Goal: Task Accomplishment & Management: Manage account settings

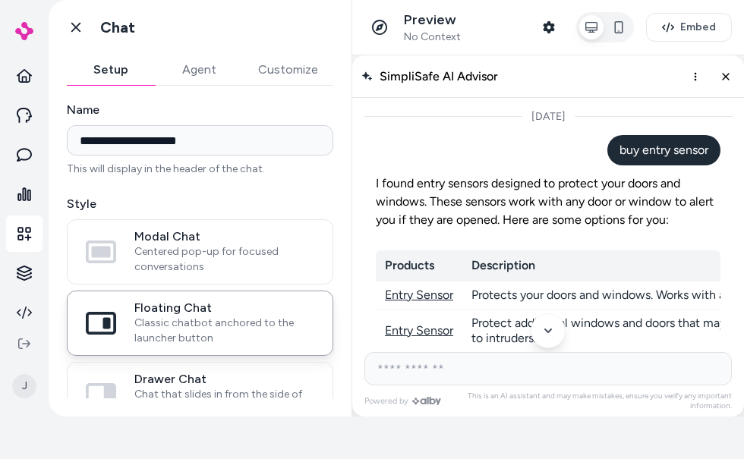
scroll to position [210, 0]
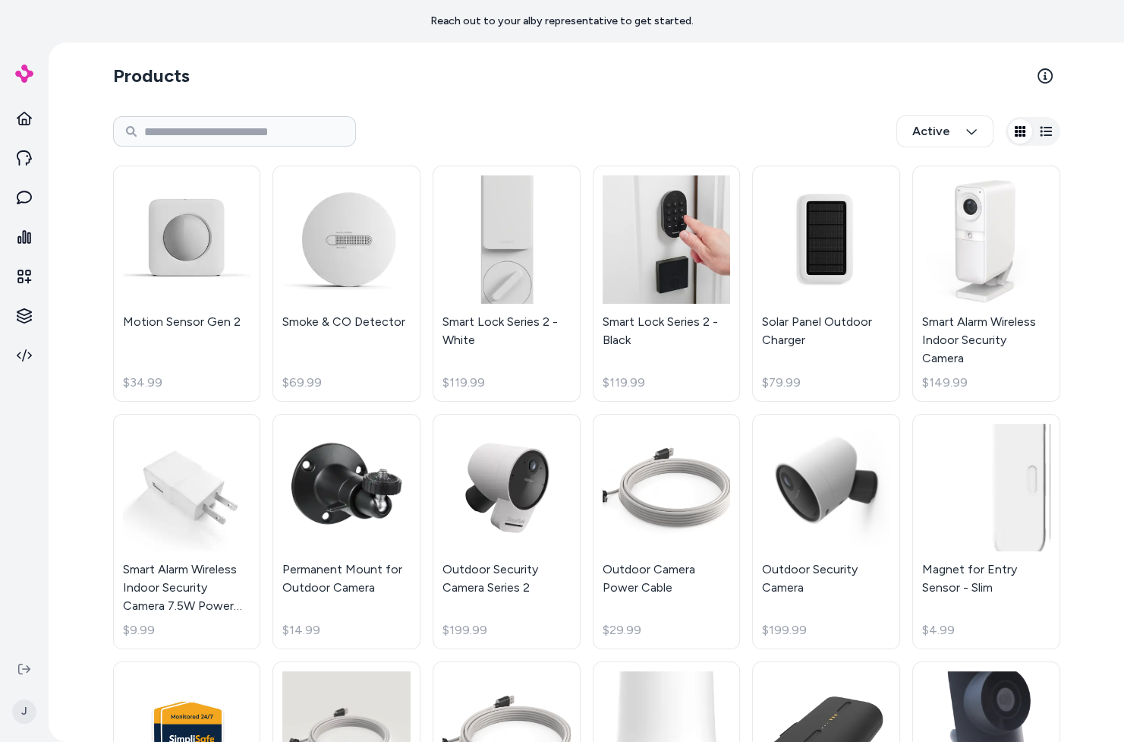
click at [30, 159] on icon at bounding box center [24, 157] width 15 height 15
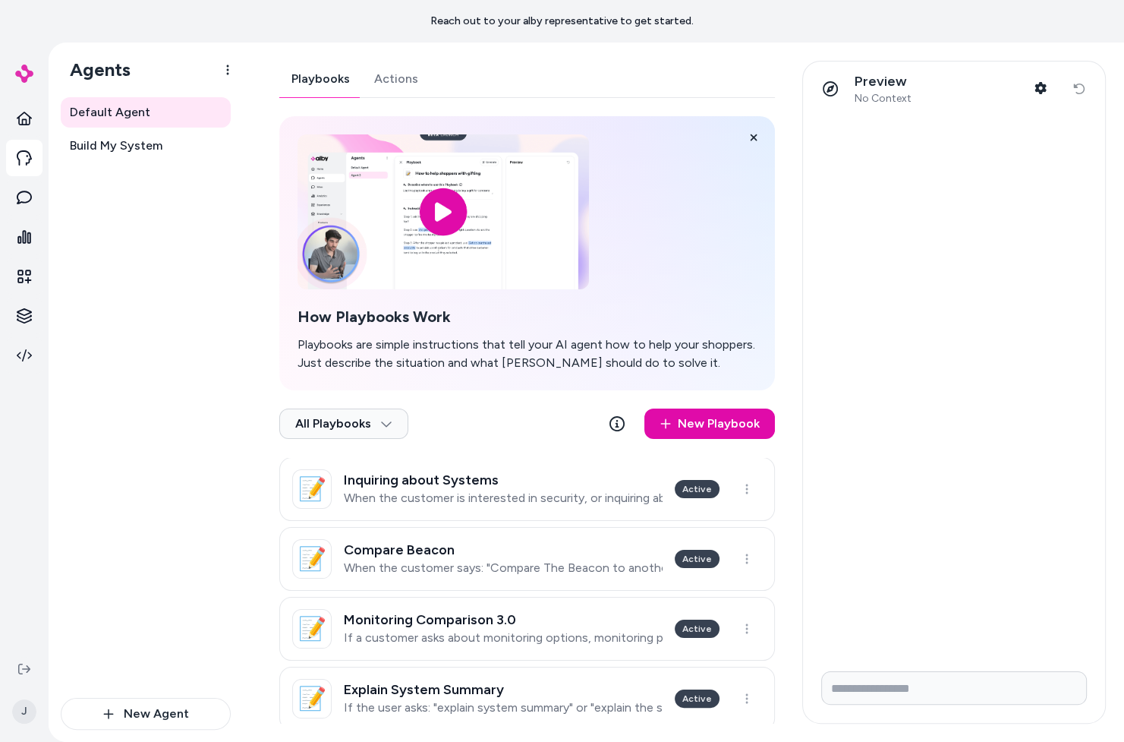
click at [28, 274] on icon at bounding box center [24, 276] width 14 height 14
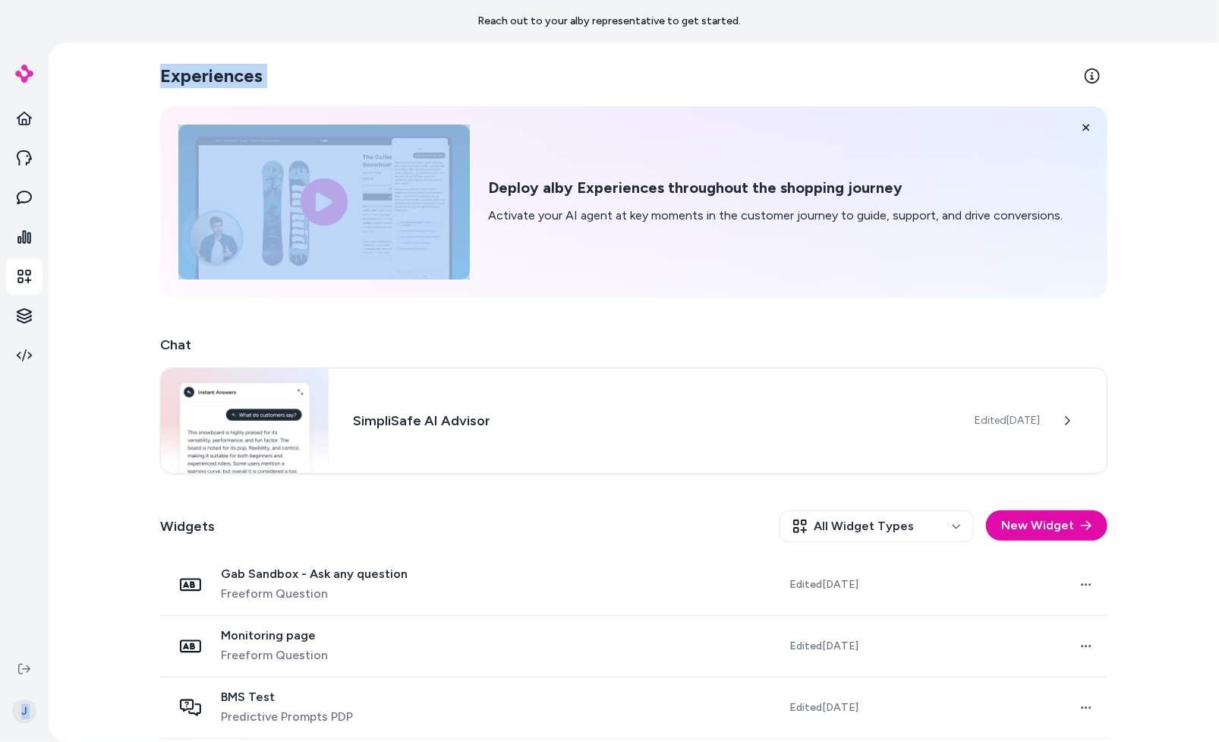
drag, startPoint x: 71, startPoint y: 257, endPoint x: 146, endPoint y: 255, distance: 74.4
click at [146, 255] on section "J Experiences Deploy alby Experiences throughout the shopping journey Activate …" at bounding box center [609, 414] width 1219 height 742
drag, startPoint x: 146, startPoint y: 255, endPoint x: 121, endPoint y: 254, distance: 24.3
click at [121, 254] on section "J Experiences Deploy alby Experiences throughout the shopping journey Activate …" at bounding box center [609, 414] width 1219 height 742
click at [41, 272] on link at bounding box center [24, 276] width 36 height 36
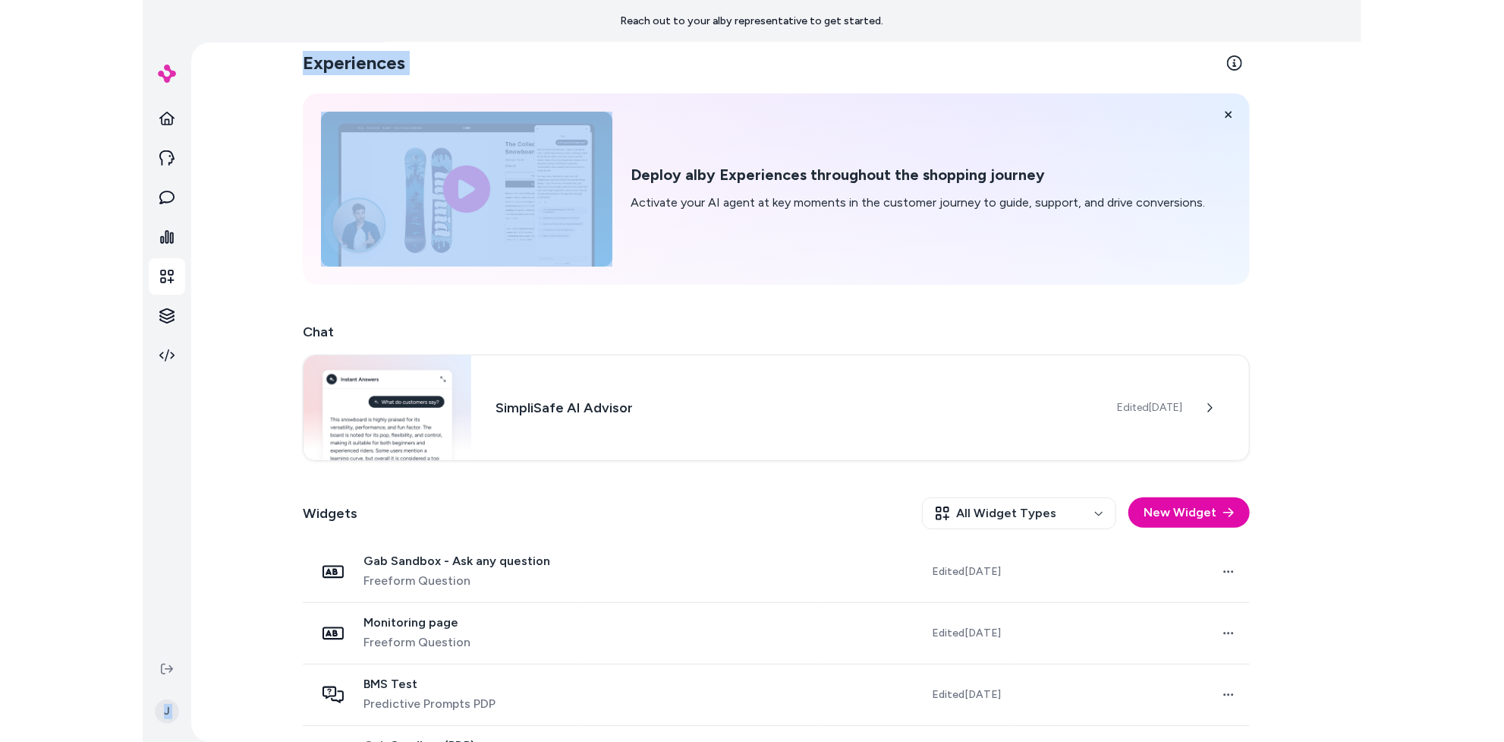
scroll to position [2, 0]
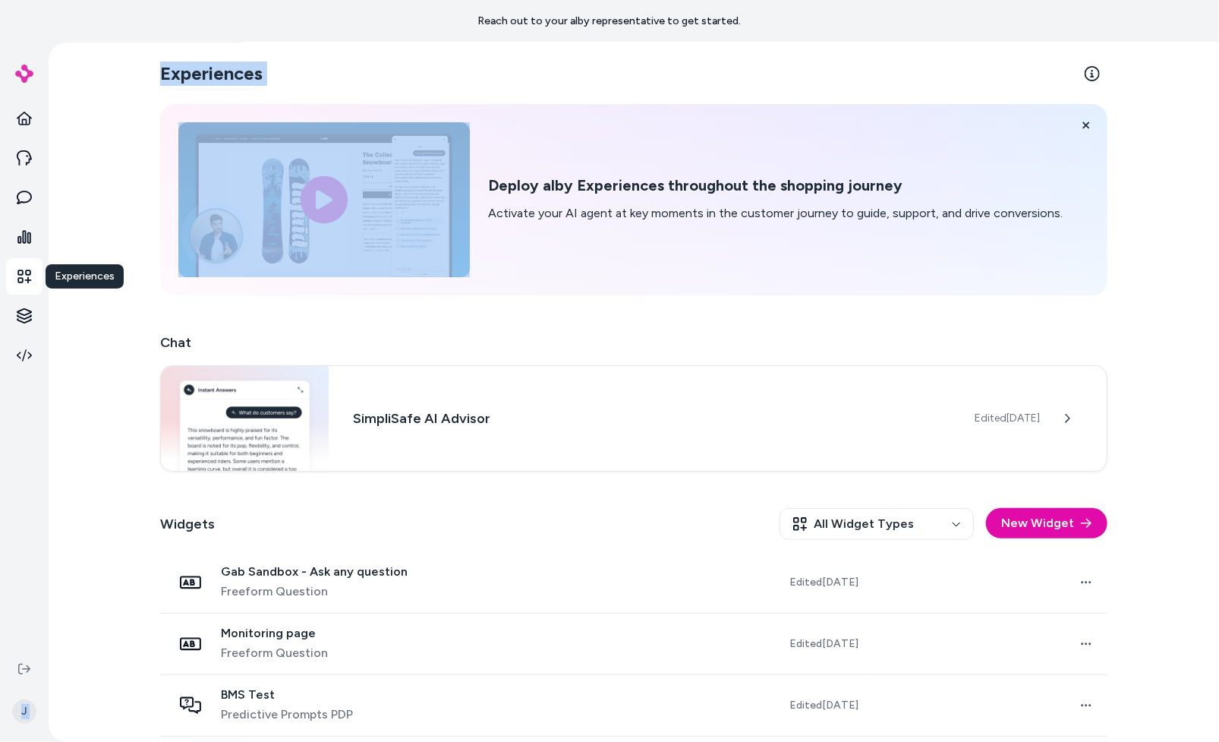
click at [27, 277] on icon at bounding box center [24, 276] width 15 height 15
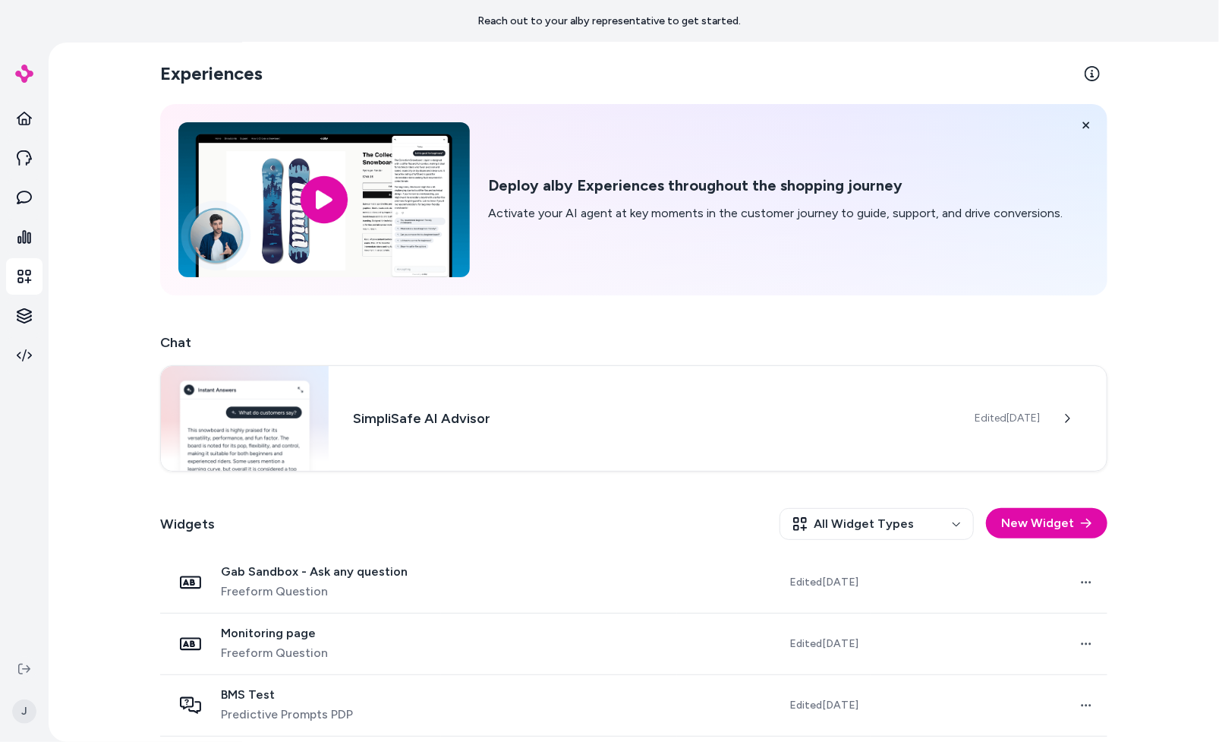
drag, startPoint x: 43, startPoint y: 78, endPoint x: 140, endPoint y: 85, distance: 97.4
click at [140, 85] on div "Experiences Deploy alby Experiences throughout the shopping journey Activate yo…" at bounding box center [634, 392] width 1170 height 699
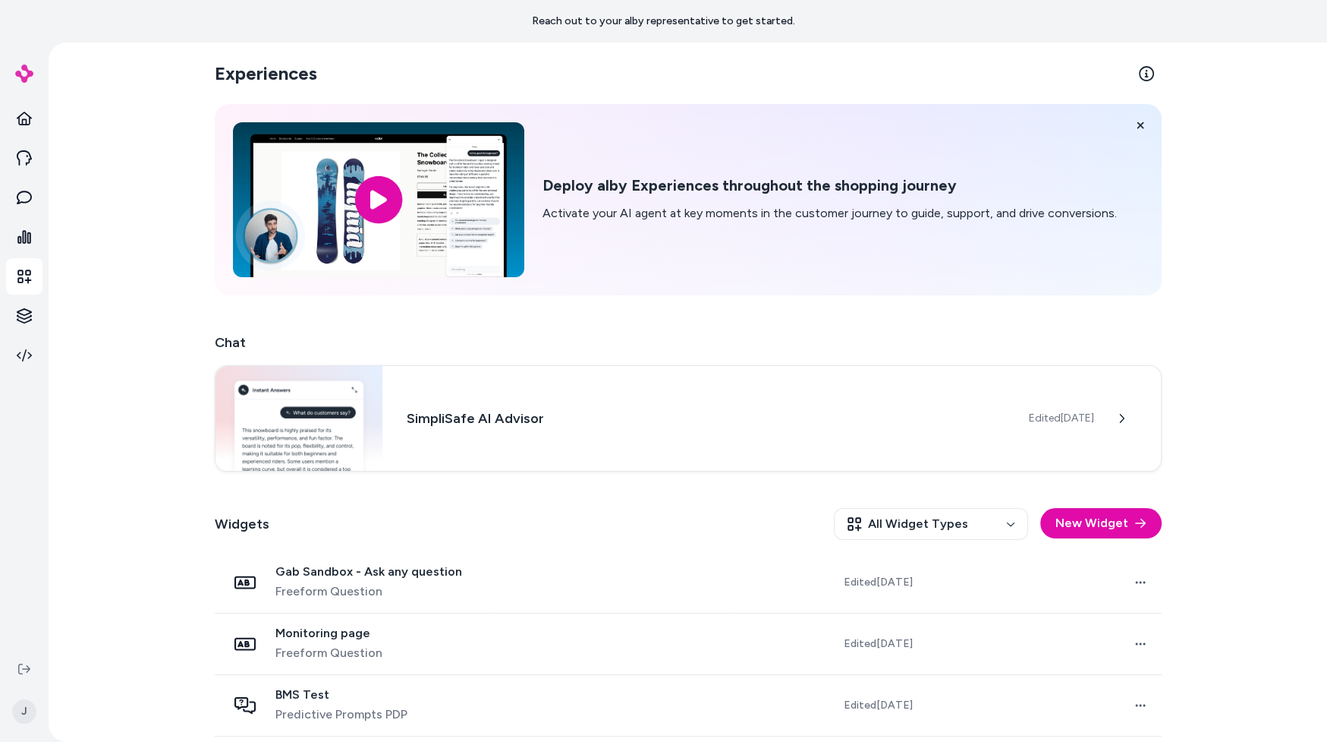
click at [33, 280] on link at bounding box center [24, 276] width 36 height 36
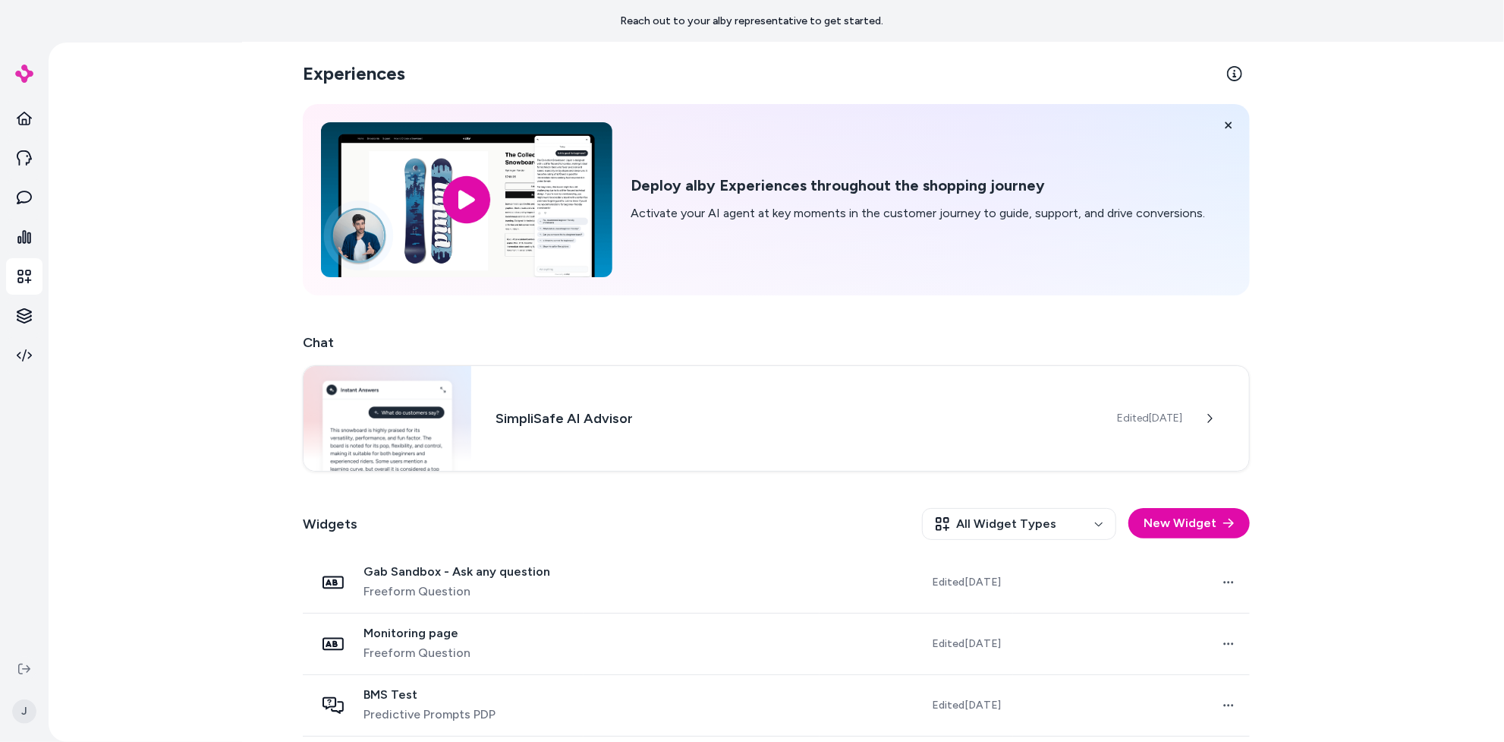
click at [37, 525] on nav at bounding box center [24, 373] width 36 height 547
drag, startPoint x: 1504, startPoint y: 146, endPoint x: 159, endPoint y: 506, distance: 1392.2
click at [159, 506] on div "Experiences Deploy alby Experiences throughout the shopping journey Activate yo…" at bounding box center [777, 392] width 1456 height 699
click at [26, 667] on icon at bounding box center [24, 669] width 12 height 12
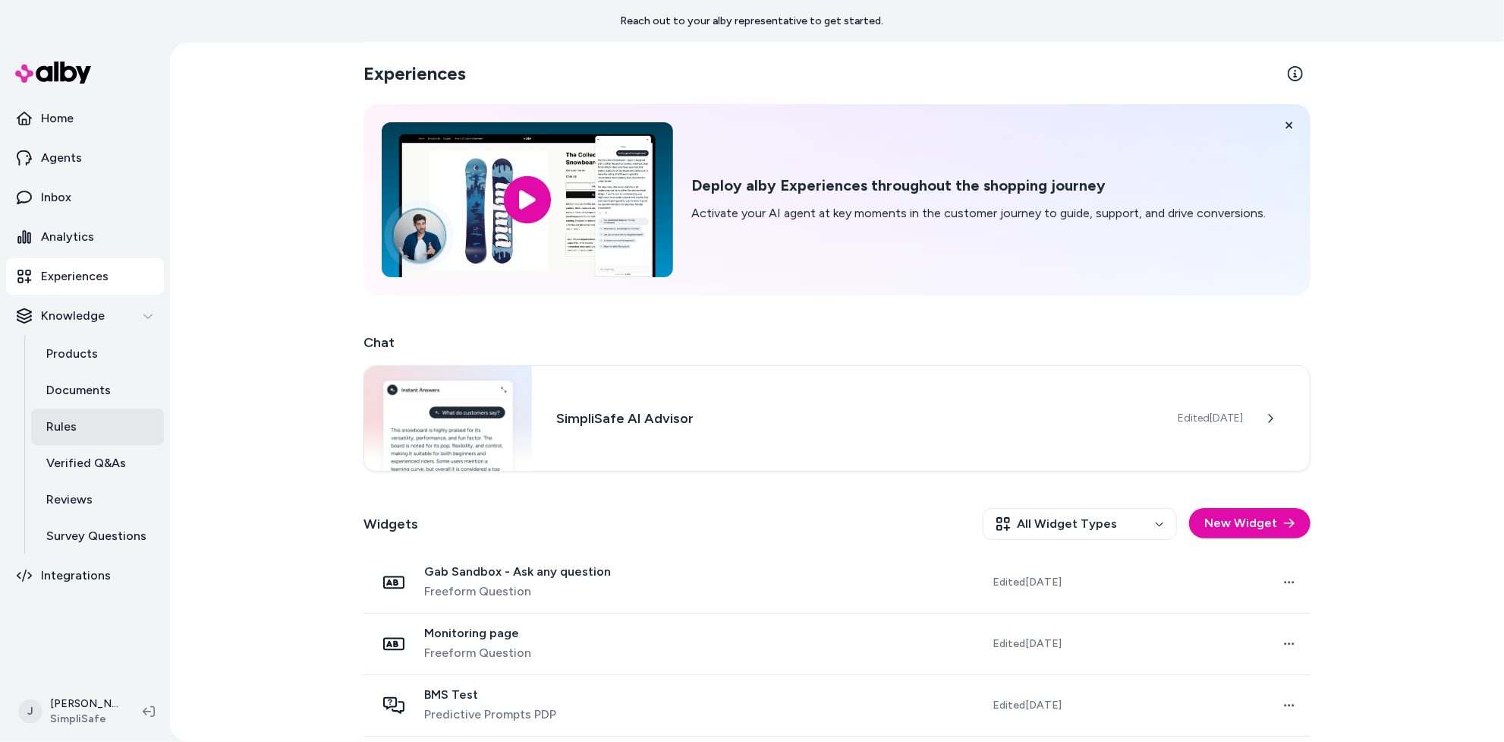
click at [75, 420] on p "Rules" at bounding box center [61, 426] width 30 height 18
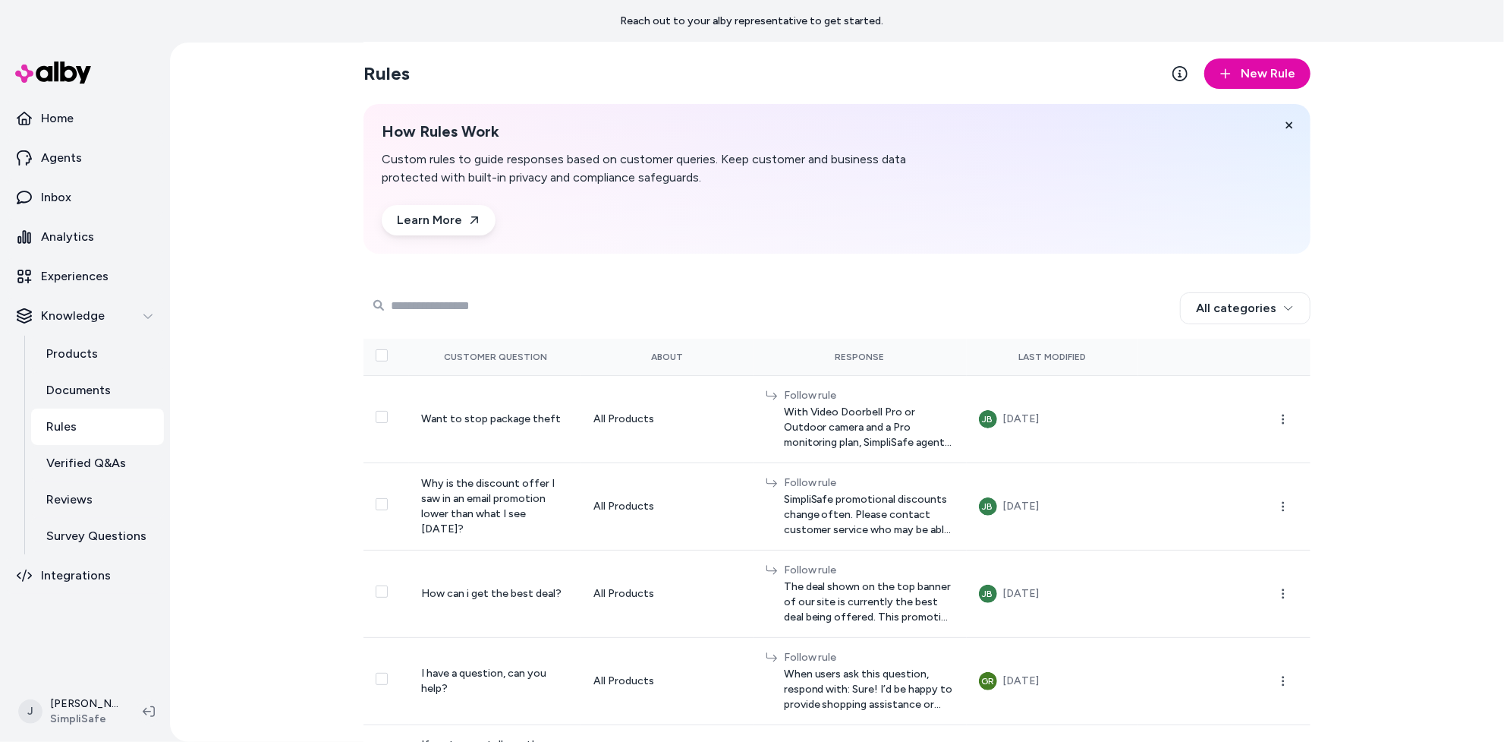
drag, startPoint x: 704, startPoint y: 308, endPoint x: 464, endPoint y: 303, distance: 239.9
click at [464, 303] on input "Search Products" at bounding box center [488, 305] width 243 height 30
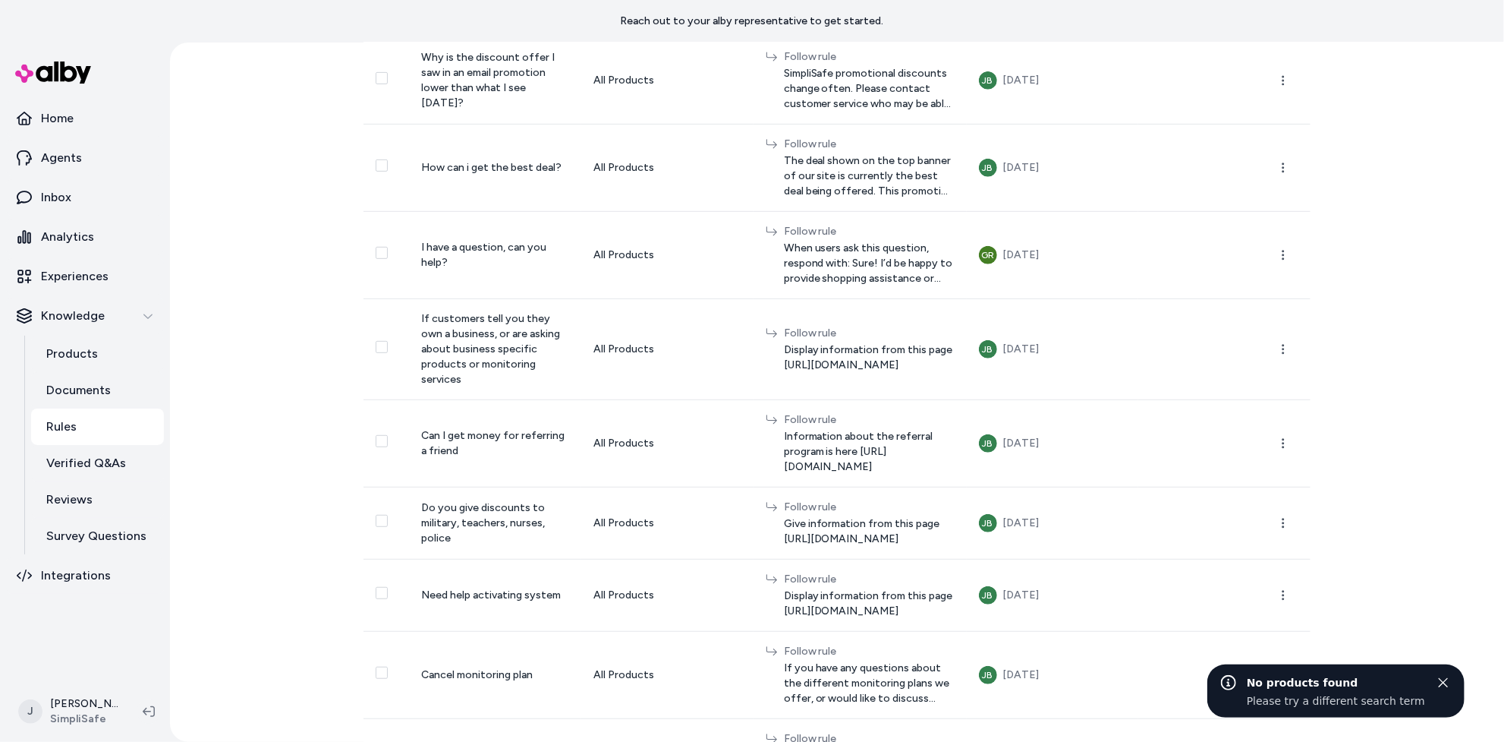
scroll to position [431, 0]
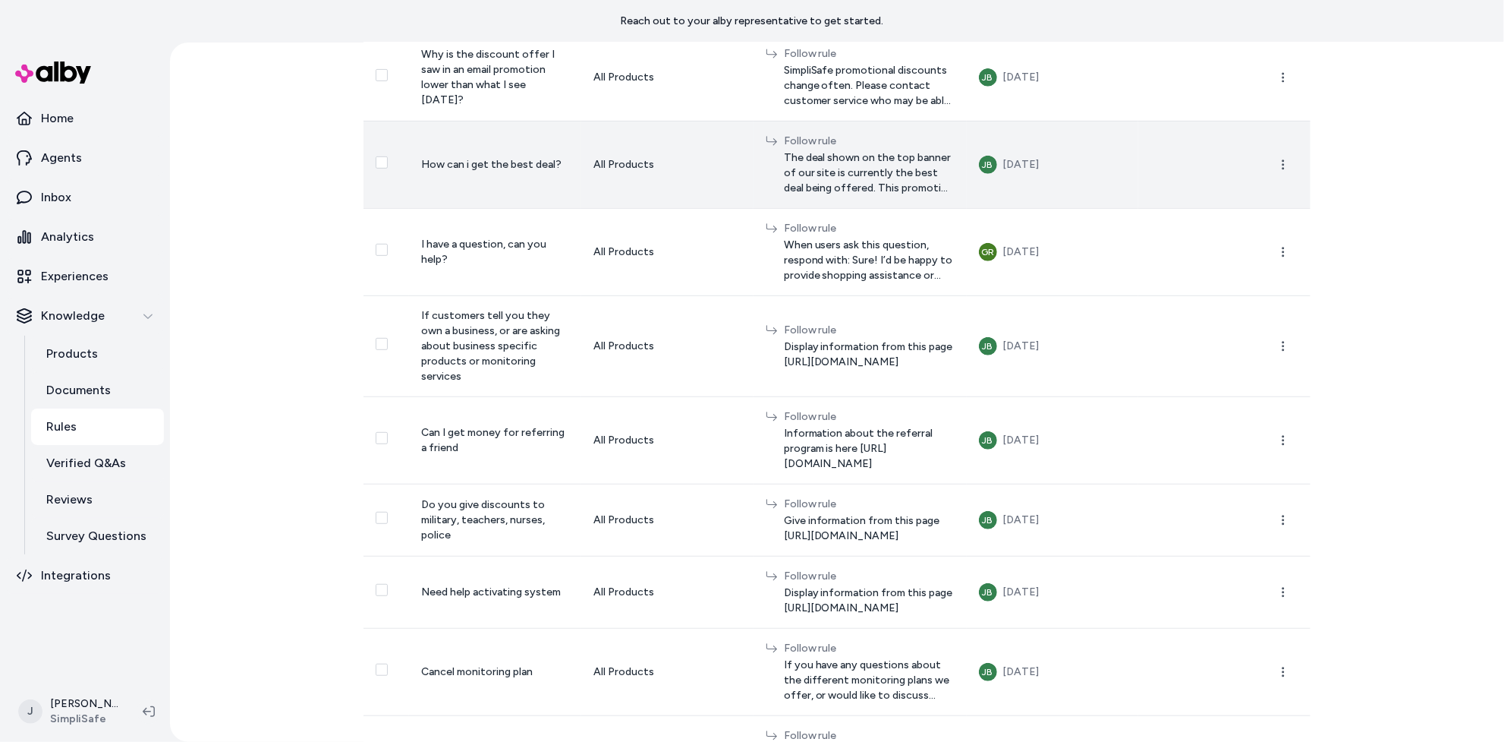
drag, startPoint x: 464, startPoint y: 303, endPoint x: 894, endPoint y: 197, distance: 443.3
click at [894, 197] on td "Follow rule The deal shown on the top banner of our site is currently the best …" at bounding box center [860, 164] width 213 height 87
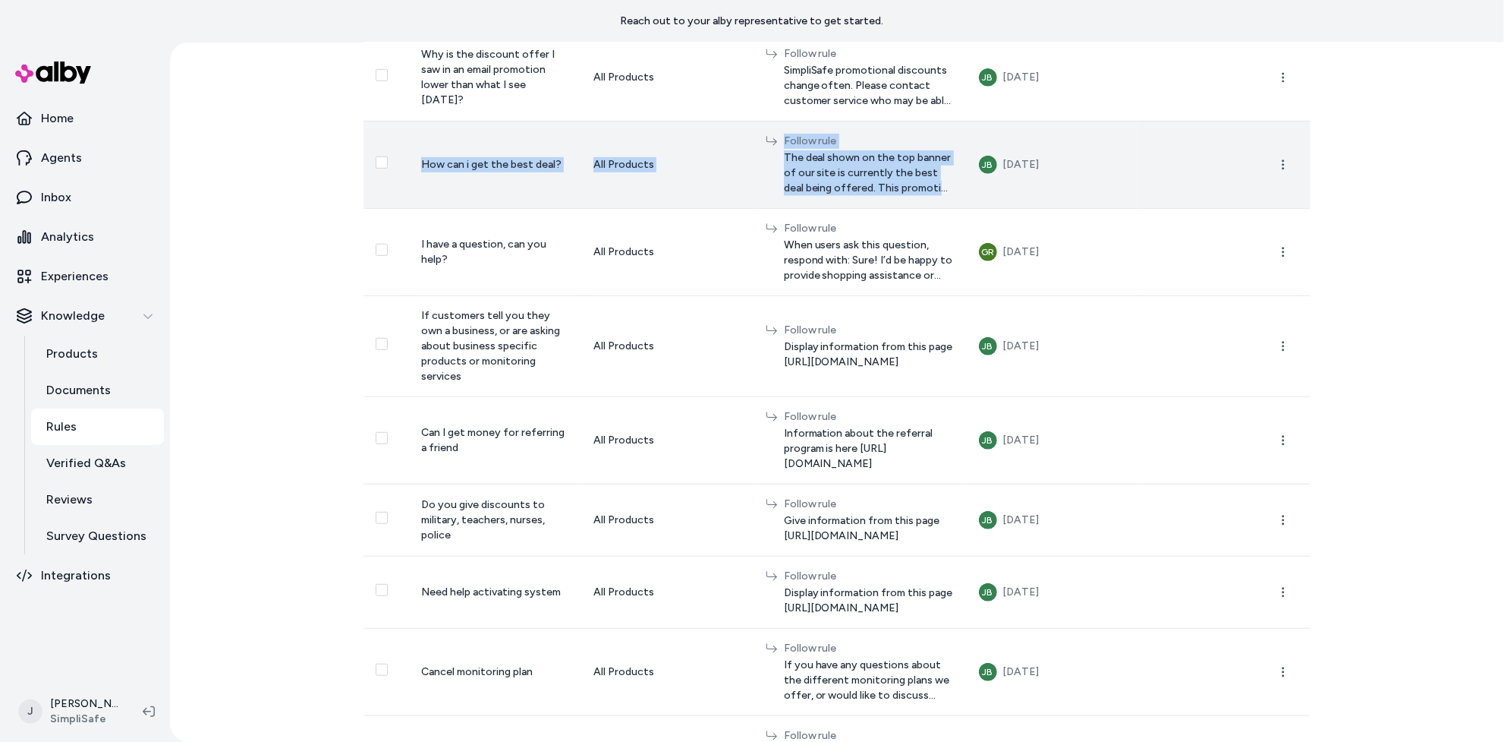
drag, startPoint x: 894, startPoint y: 197, endPoint x: 446, endPoint y: 129, distance: 452.9
click at [446, 129] on tr "How can i get the best deal? All Products Follow rule The deal shown on the top…" at bounding box center [837, 164] width 947 height 87
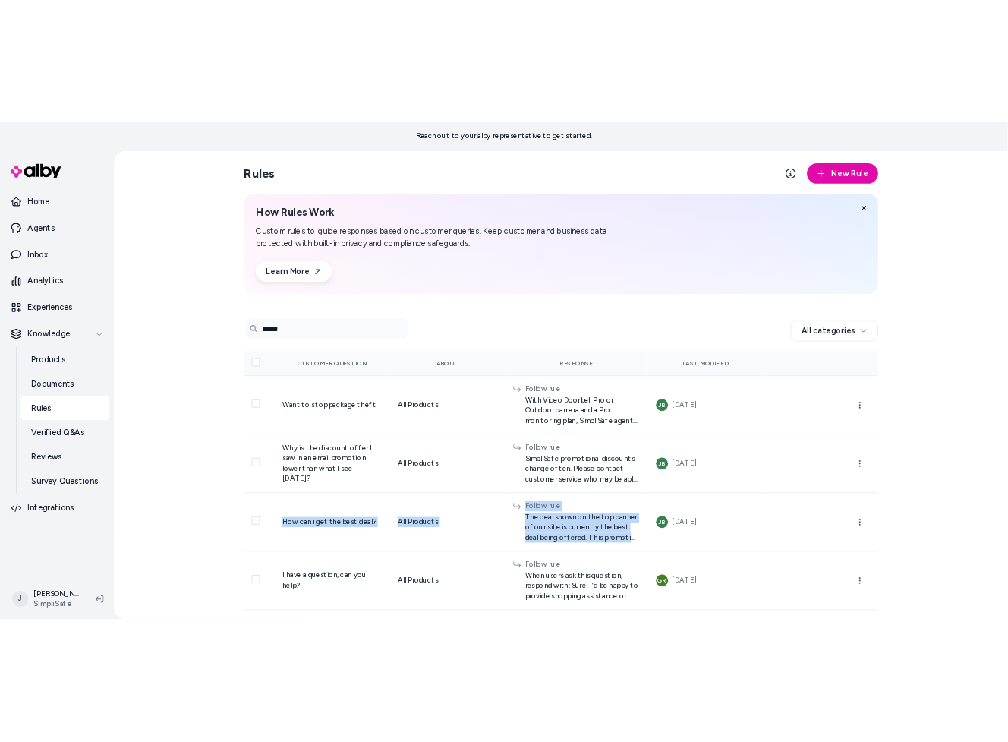
scroll to position [0, 0]
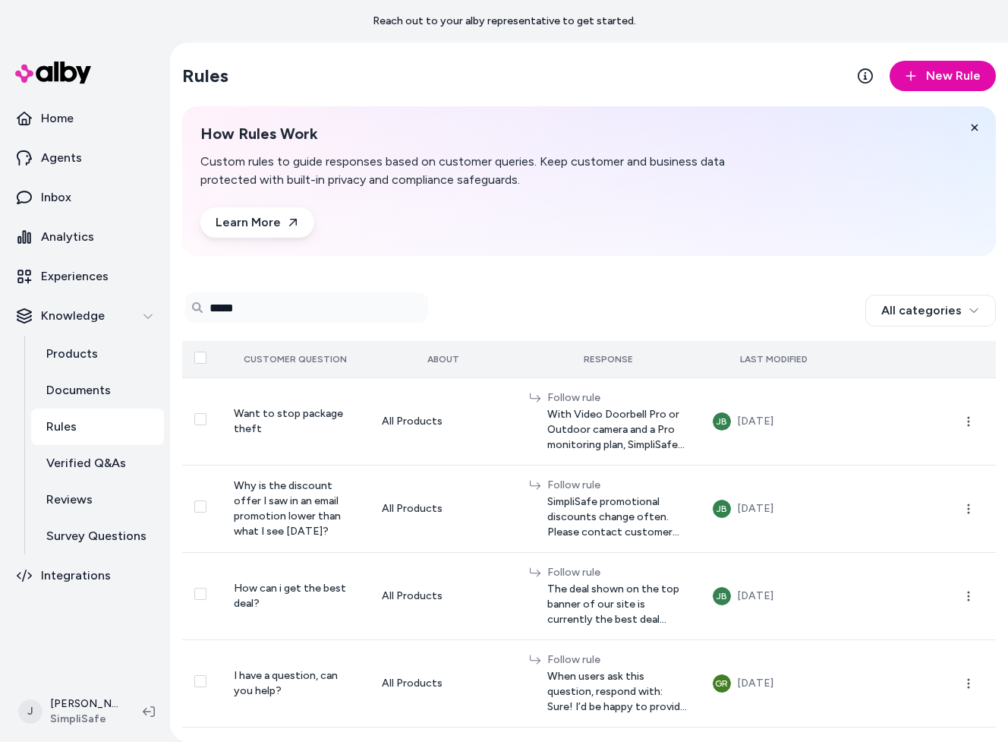
click at [811, 354] on div "Last Modified" at bounding box center [775, 359] width 124 height 12
click at [291, 323] on div "0 selected" at bounding box center [589, 310] width 814 height 36
click at [280, 317] on input "*****" at bounding box center [306, 307] width 243 height 30
type input "*"
